Goal: Transaction & Acquisition: Book appointment/travel/reservation

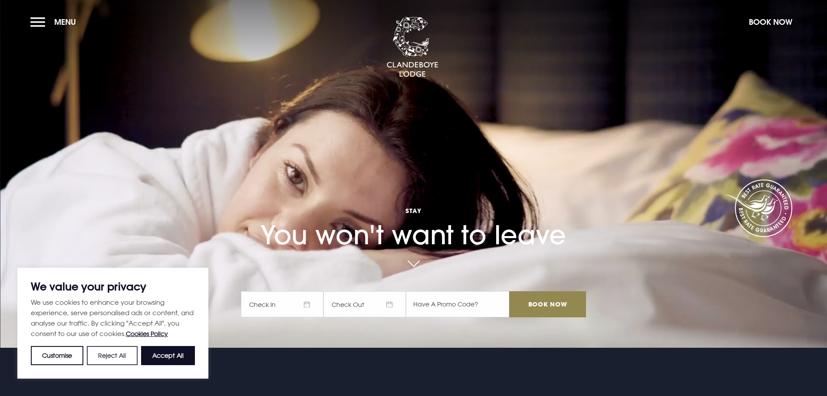
click at [98, 355] on button "Reject All" at bounding box center [112, 355] width 50 height 19
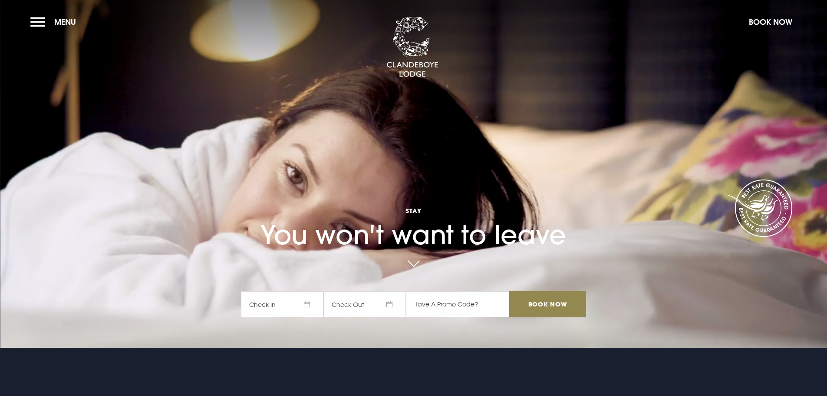
click at [273, 306] on span "Check In" at bounding box center [282, 304] width 82 height 26
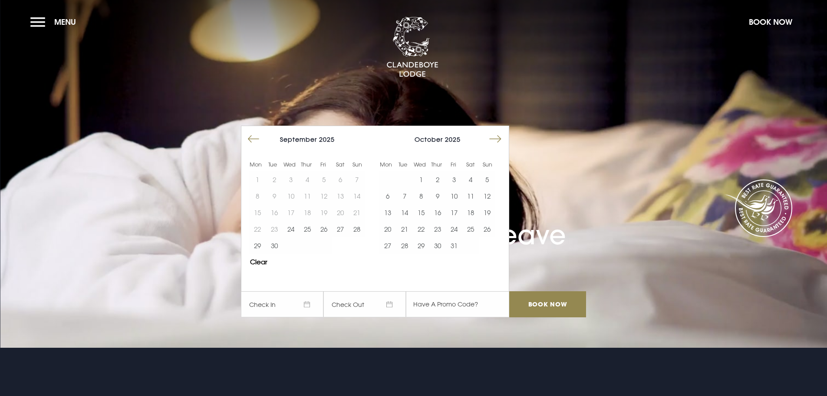
click at [501, 138] on button "Move forward to switch to the next month." at bounding box center [495, 139] width 16 height 16
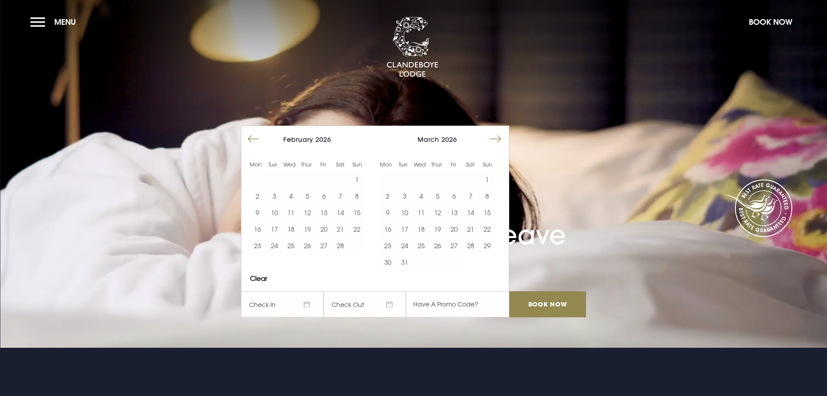
click at [501, 138] on button "Move forward to switch to the next month." at bounding box center [495, 139] width 16 height 16
click at [389, 244] on button "27" at bounding box center [387, 245] width 16 height 16
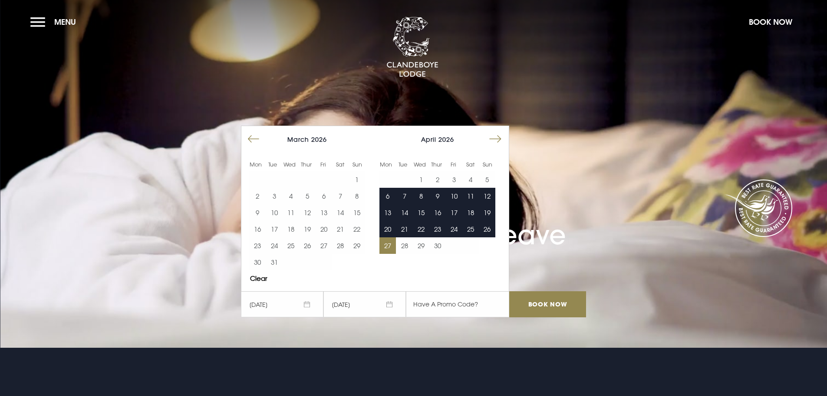
click at [369, 302] on span "[DATE]" at bounding box center [364, 304] width 82 height 26
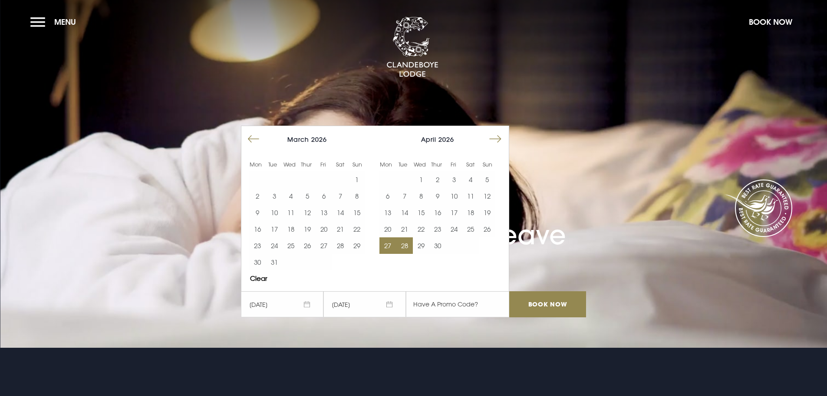
click at [496, 135] on button "Move forward to switch to the next month." at bounding box center [495, 139] width 16 height 16
click at [457, 180] on button "1" at bounding box center [454, 179] width 16 height 16
click at [248, 299] on span "[DATE]" at bounding box center [282, 304] width 82 height 26
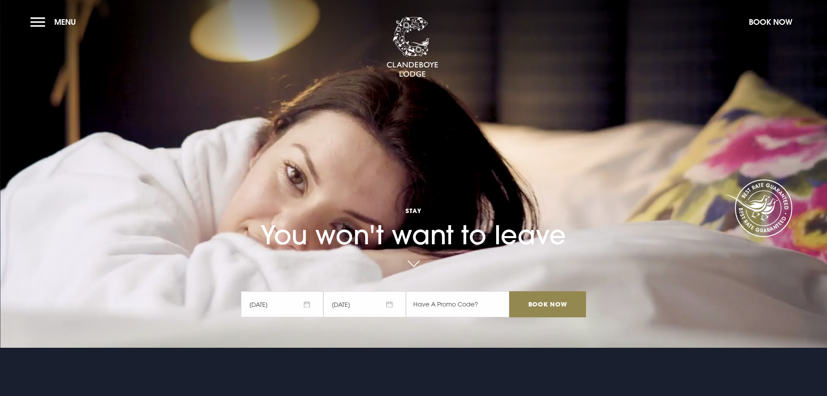
click at [285, 297] on span "[DATE]" at bounding box center [282, 304] width 82 height 26
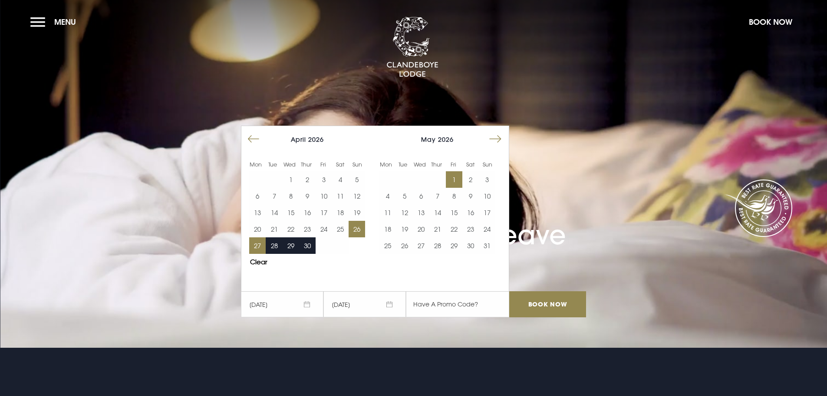
click at [359, 227] on button "26" at bounding box center [357, 229] width 16 height 16
click at [458, 177] on button "1" at bounding box center [454, 179] width 16 height 16
click at [556, 301] on input "Book Now" at bounding box center [547, 304] width 76 height 26
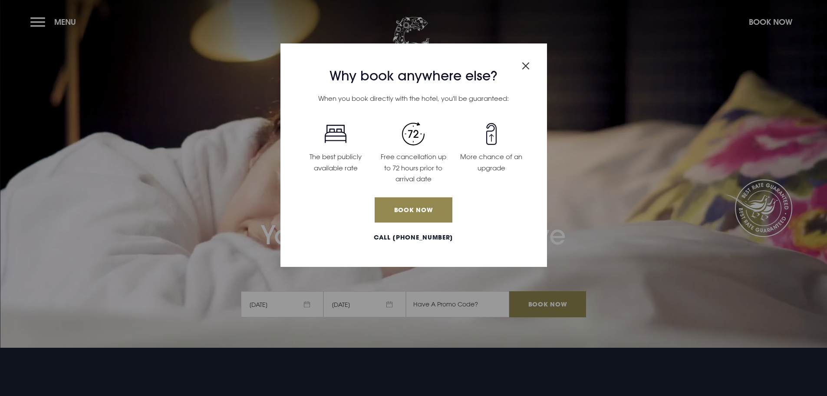
click at [531, 64] on div "Why book anywhere else? When you book directly with the hotel, you'll be guaran…" at bounding box center [413, 154] width 267 height 223
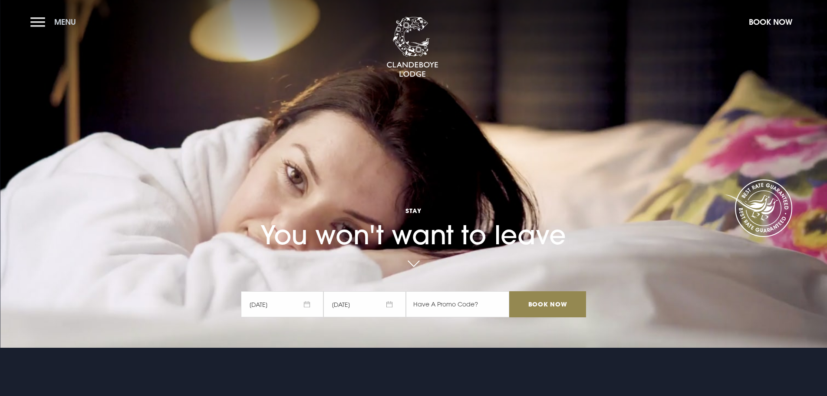
click at [39, 17] on button "Menu" at bounding box center [55, 22] width 50 height 19
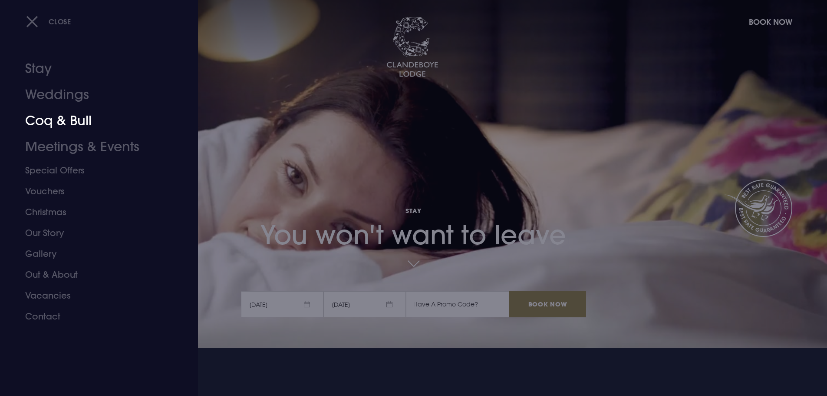
click at [67, 122] on link "Coq & Bull" at bounding box center [93, 121] width 137 height 26
